Goal: Task Accomplishment & Management: Manage account settings

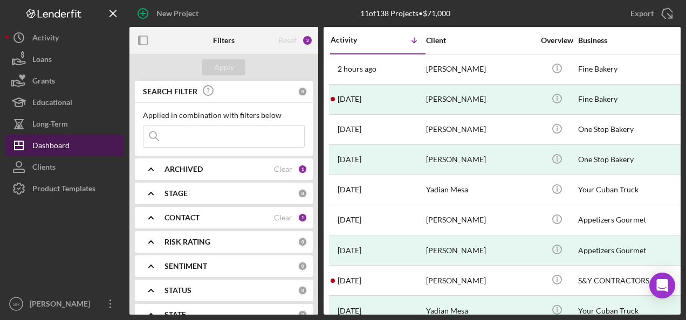
click at [56, 139] on div "Dashboard" at bounding box center [50, 147] width 37 height 24
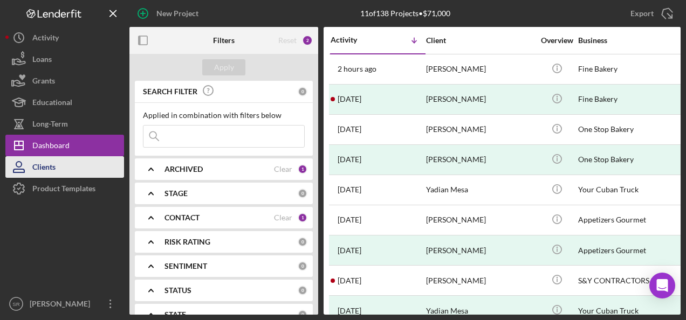
click at [66, 161] on button "Clients" at bounding box center [64, 167] width 119 height 22
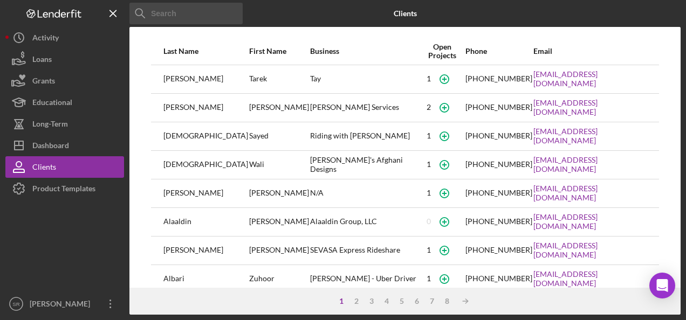
click at [166, 15] on input at bounding box center [185, 14] width 113 height 22
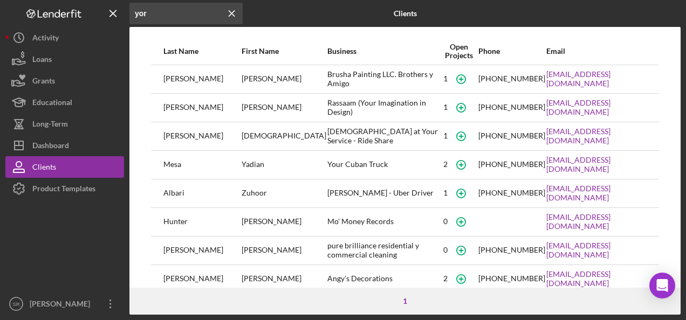
type input "yor"
click at [192, 82] on div "[PERSON_NAME]" at bounding box center [201, 79] width 77 height 27
click at [458, 79] on icon "button" at bounding box center [460, 79] width 5 height 5
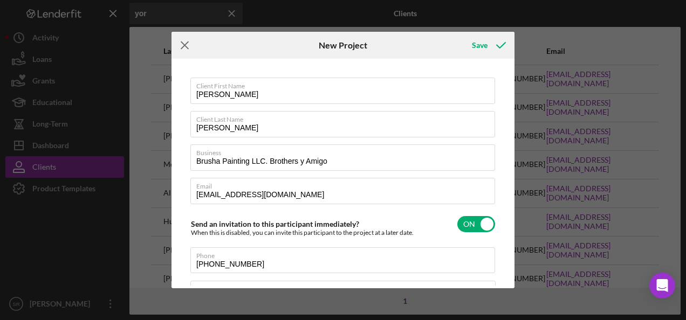
click at [184, 45] on line at bounding box center [184, 45] width 7 height 7
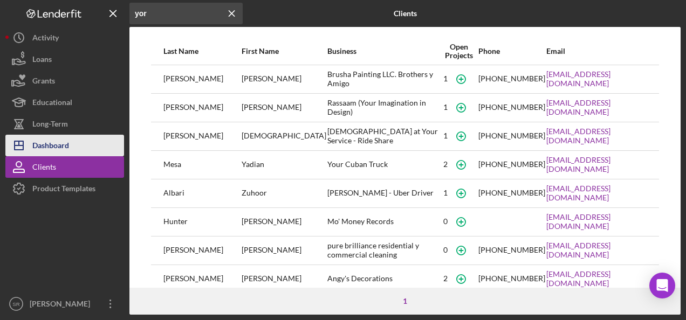
click at [88, 146] on button "Icon/Dashboard Dashboard" at bounding box center [64, 146] width 119 height 22
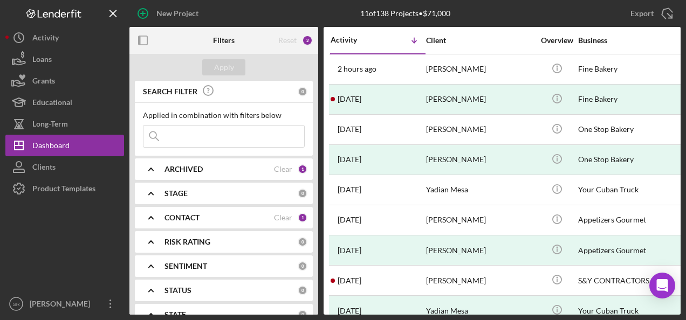
click at [235, 226] on div "CONTACT Clear 1" at bounding box center [235, 218] width 143 height 22
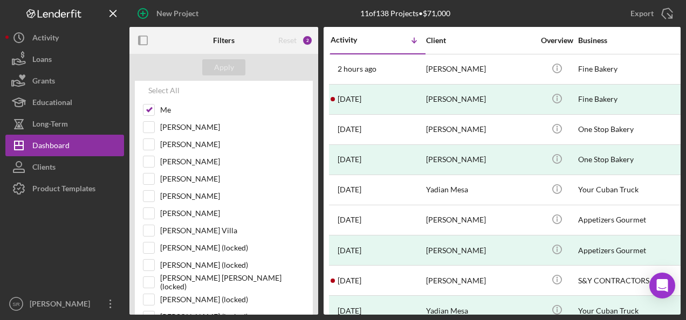
scroll to position [153, 0]
click at [224, 226] on label "[PERSON_NAME] Villa" at bounding box center [232, 230] width 145 height 11
click at [154, 226] on input "[PERSON_NAME] Villa" at bounding box center [148, 230] width 11 height 11
checkbox input "true"
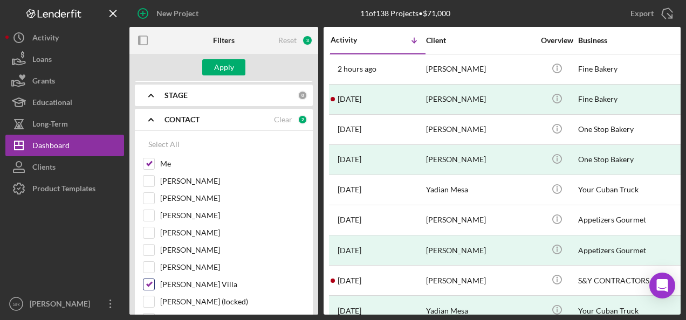
scroll to position [97, 0]
click at [235, 70] on button "Apply" at bounding box center [223, 67] width 43 height 16
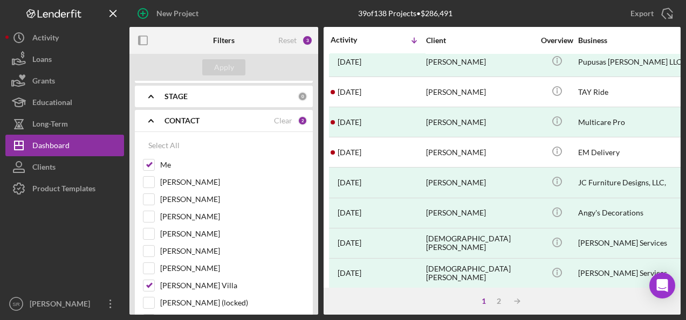
scroll to position [527, 0]
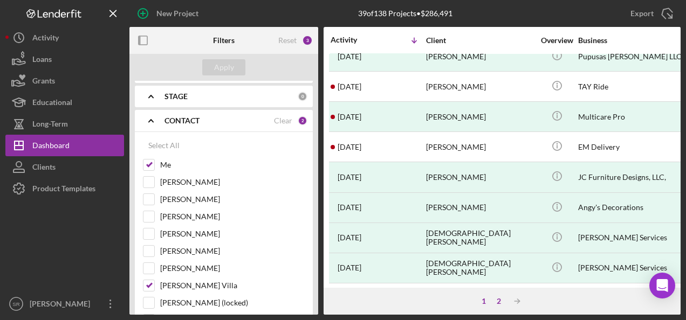
click at [498, 303] on div "2" at bounding box center [498, 301] width 15 height 9
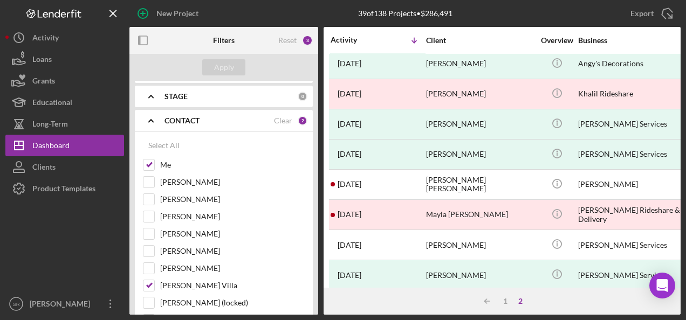
scroll to position [0, 0]
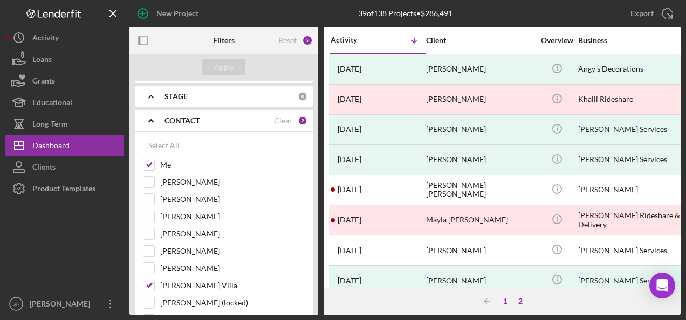
click at [506, 305] on div "1" at bounding box center [505, 301] width 15 height 9
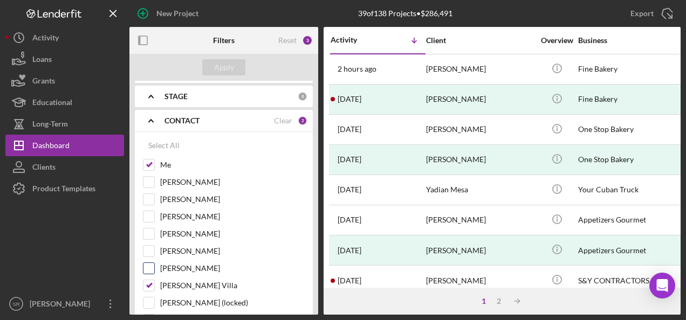
click at [149, 268] on input "[PERSON_NAME]" at bounding box center [148, 268] width 11 height 11
checkbox input "true"
click at [228, 69] on div "Apply" at bounding box center [224, 67] width 20 height 16
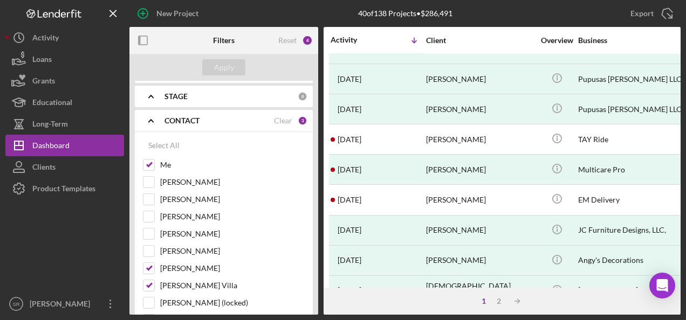
scroll to position [527, 0]
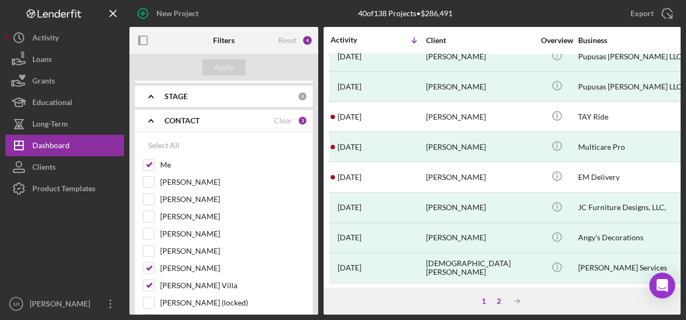
click at [498, 302] on div "2" at bounding box center [498, 301] width 15 height 9
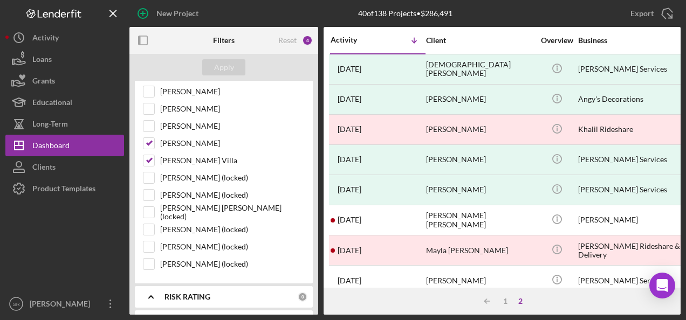
scroll to position [223, 0]
click at [149, 192] on input "[PERSON_NAME] (locked)" at bounding box center [148, 194] width 11 height 11
checkbox input "true"
click at [220, 70] on div "Apply" at bounding box center [224, 67] width 20 height 16
click at [497, 311] on icon "Icon/Table Sort Arrow" at bounding box center [487, 302] width 22 height 22
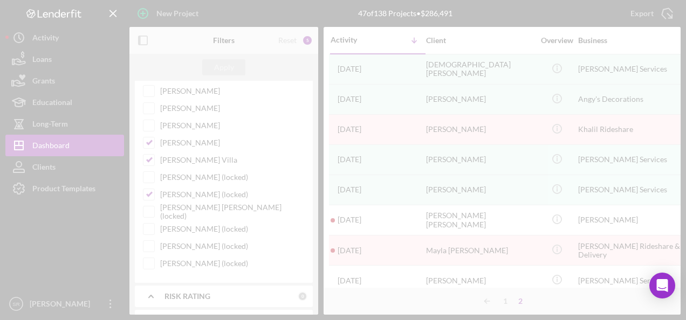
click at [503, 306] on div at bounding box center [343, 160] width 686 height 320
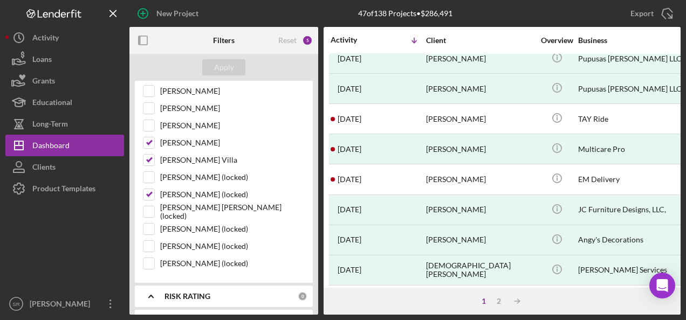
scroll to position [527, 0]
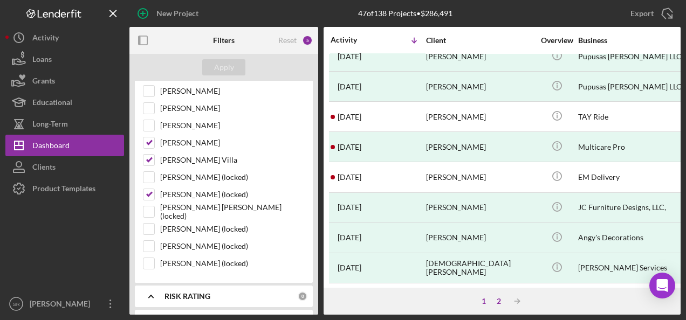
click at [498, 302] on div "2" at bounding box center [498, 301] width 15 height 9
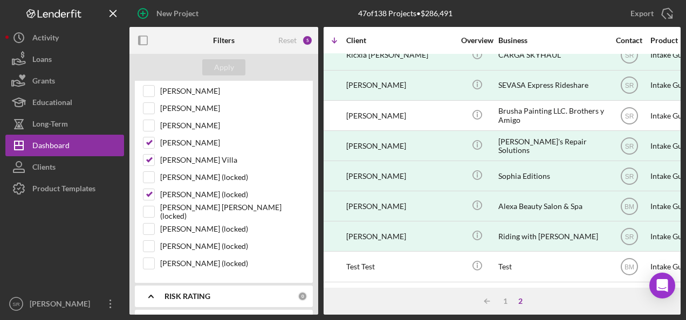
scroll to position [437, 79]
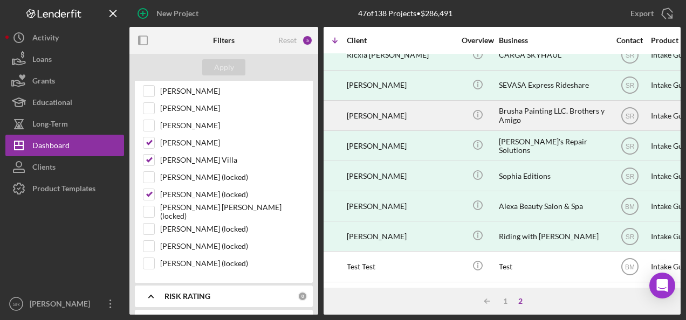
click at [531, 107] on div "Brusha Painting LLC. Brothers y Amigo" at bounding box center [553, 115] width 108 height 29
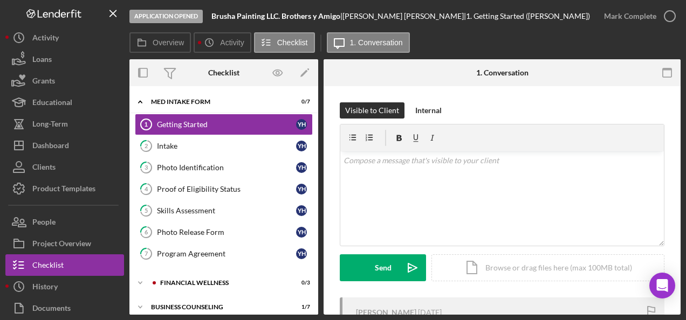
scroll to position [6, 0]
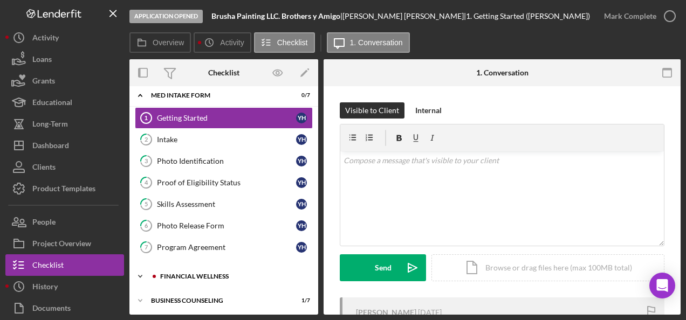
click at [219, 277] on div "Financial Wellness" at bounding box center [232, 276] width 145 height 6
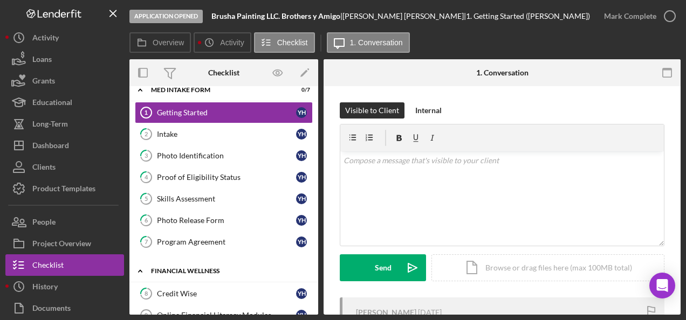
scroll to position [12, 0]
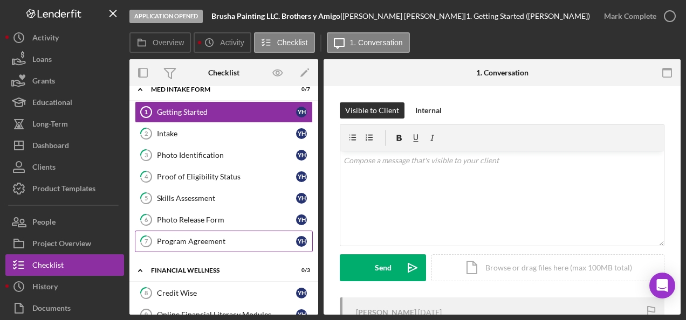
click at [218, 245] on link "7 Program Agreement Y H" at bounding box center [224, 242] width 178 height 22
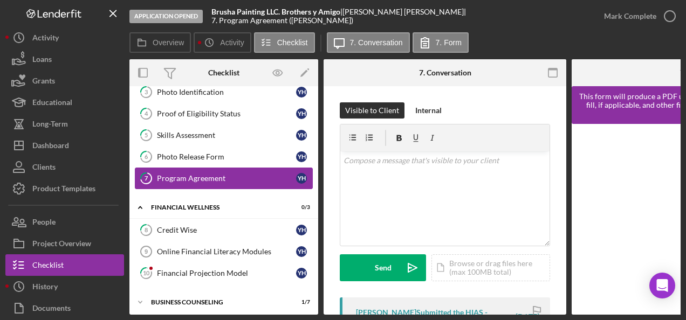
scroll to position [79, 0]
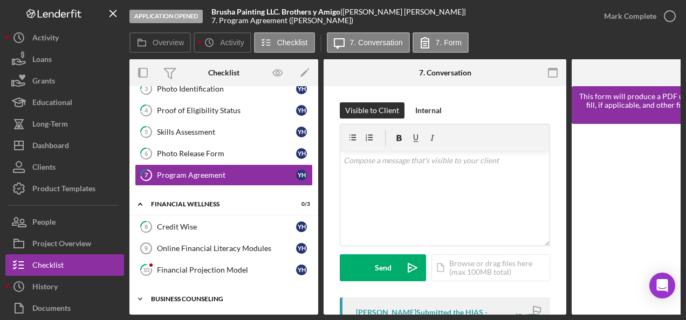
click at [195, 296] on div "Business Counseling" at bounding box center [228, 299] width 154 height 6
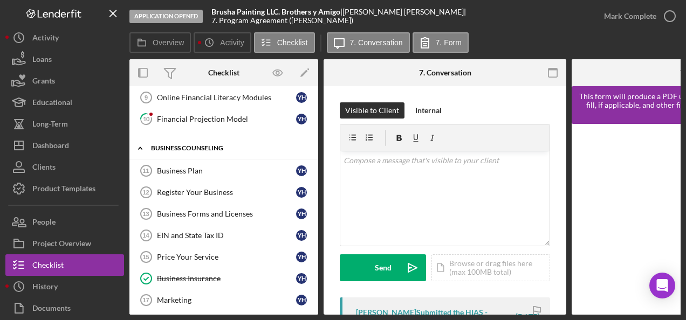
scroll to position [233, 0]
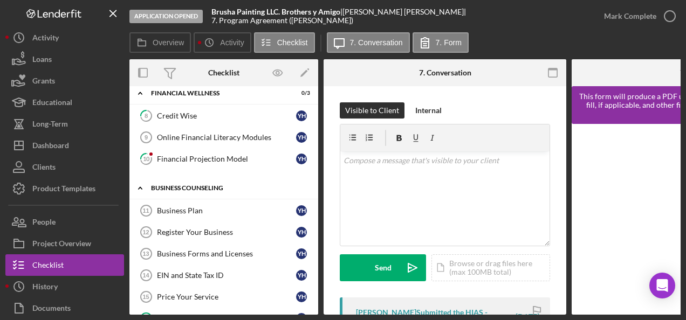
click at [147, 187] on icon "Icon/Expander" at bounding box center [140, 188] width 22 height 22
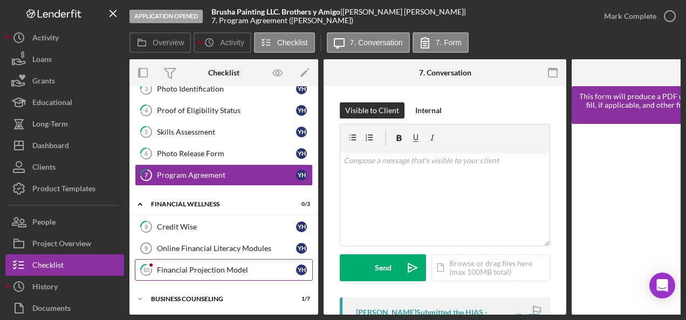
click at [213, 269] on div "Financial Projection Model" at bounding box center [226, 270] width 139 height 9
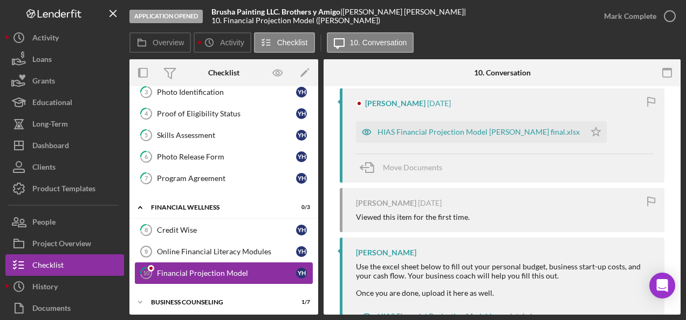
scroll to position [205, 0]
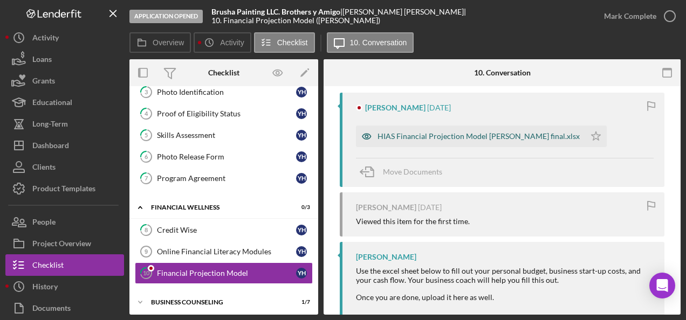
click at [504, 139] on div "HIAS Financial Projection Model [PERSON_NAME] final.xlsx" at bounding box center [478, 136] width 202 height 9
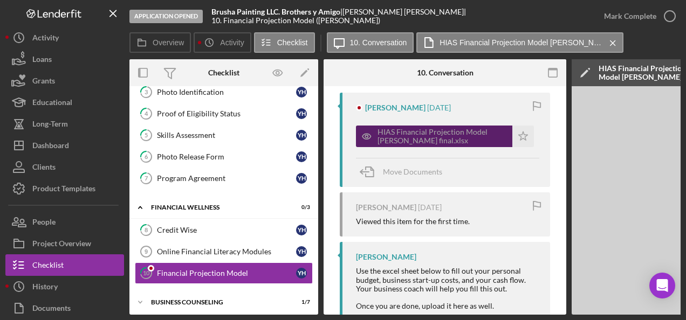
click at [452, 135] on div "HIAS Financial Projection Model [PERSON_NAME] final.xlsx" at bounding box center [441, 136] width 129 height 17
click at [450, 137] on div "HIAS Financial Projection Model [PERSON_NAME] final.xlsx" at bounding box center [441, 136] width 129 height 17
click at [450, 138] on div "HIAS Financial Projection Model [PERSON_NAME] final.xlsx" at bounding box center [441, 136] width 129 height 17
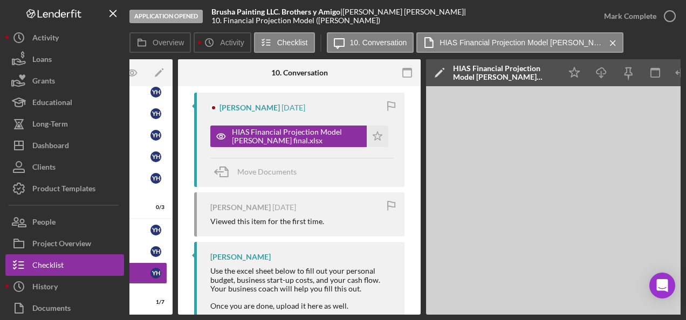
scroll to position [0, 215]
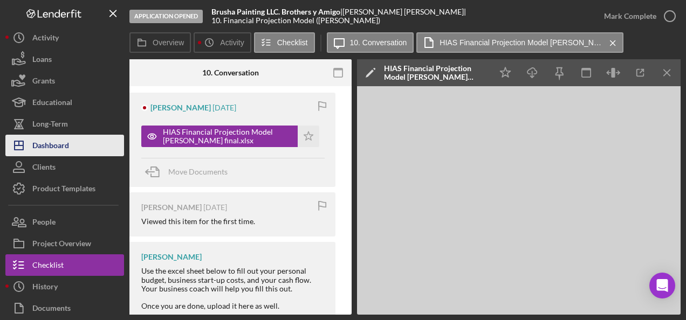
click at [59, 153] on div "Dashboard" at bounding box center [50, 147] width 37 height 24
